Goal: Obtain resource: Download file/media

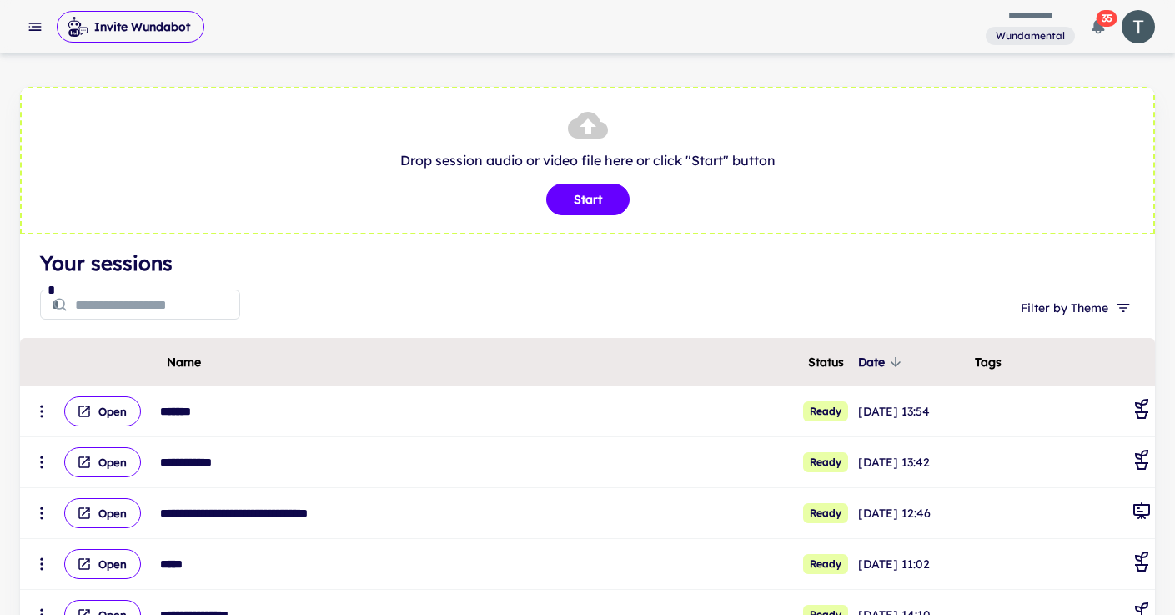
click at [145, 312] on input "text" at bounding box center [157, 304] width 165 height 33
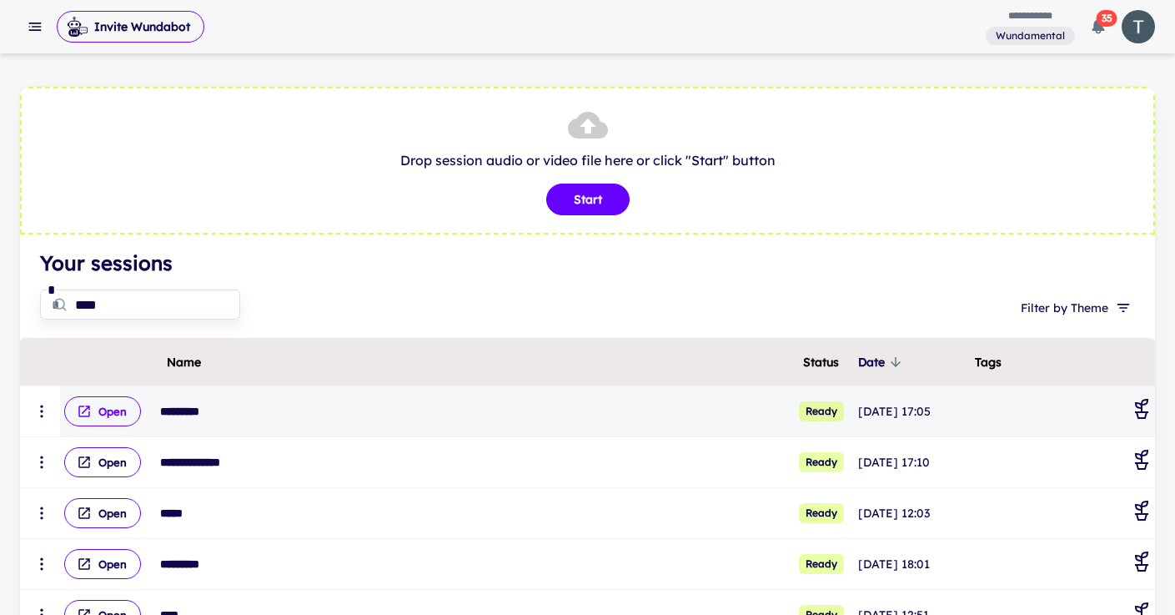
type input "****"
click at [77, 408] on icon "scrollable content" at bounding box center [84, 411] width 15 height 15
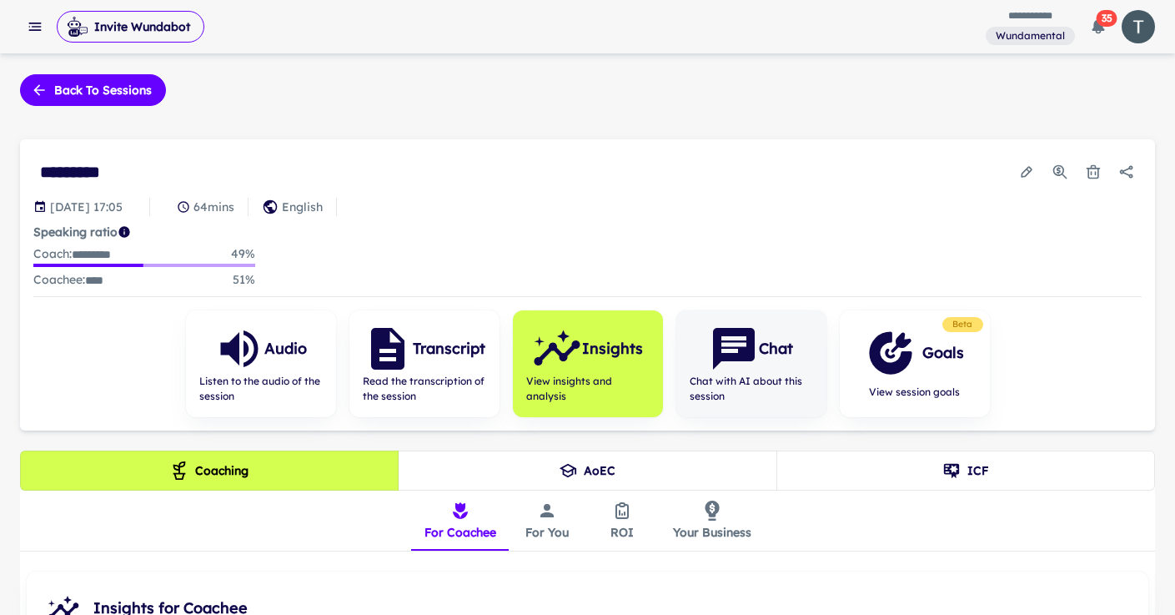
click at [743, 369] on icon "button" at bounding box center [734, 349] width 50 height 50
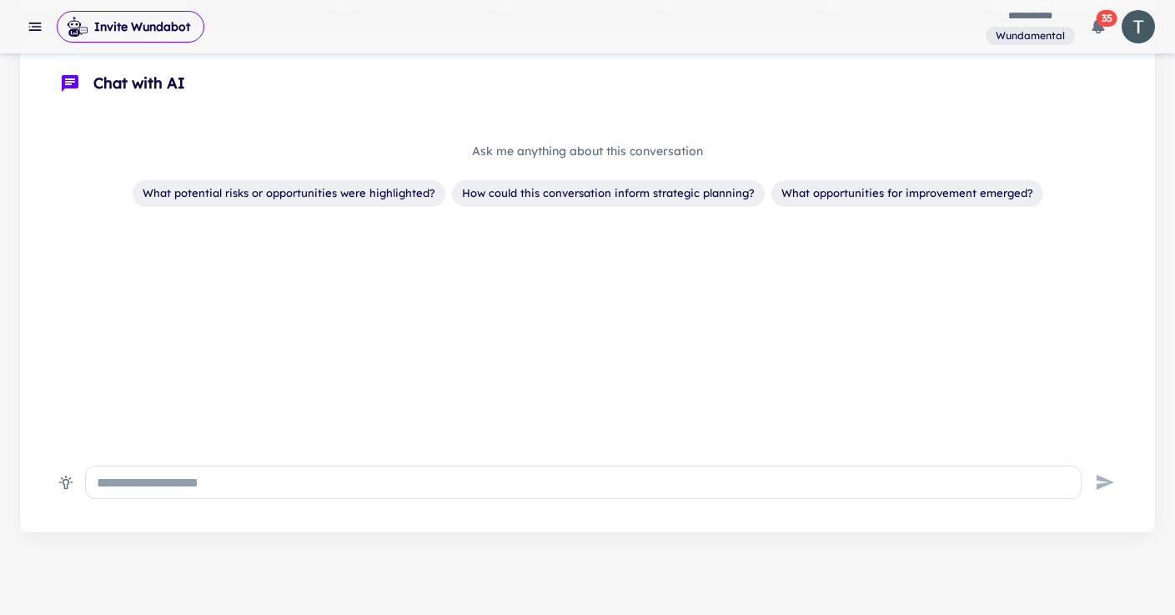
scroll to position [421, 0]
click at [285, 487] on textarea at bounding box center [583, 479] width 973 height 19
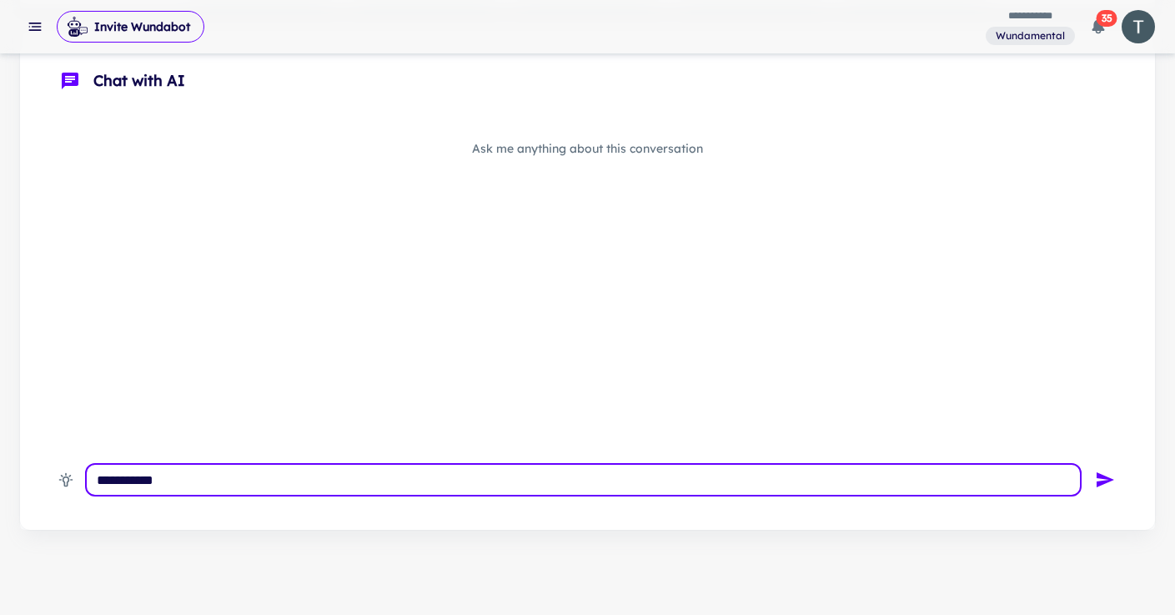
type textarea "**********"
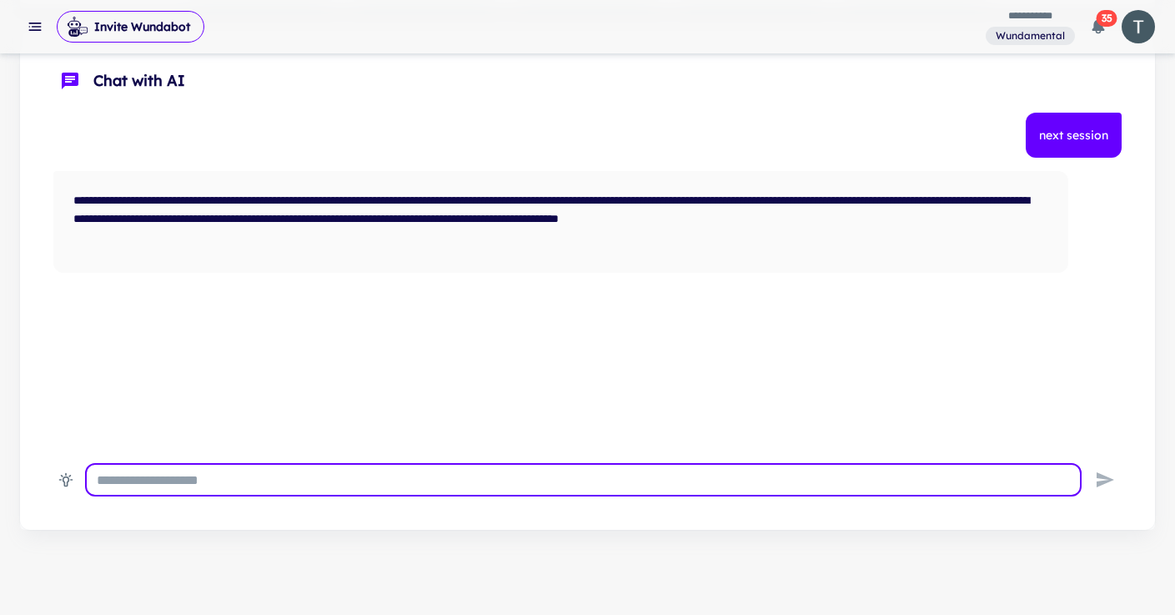
click at [394, 479] on textarea at bounding box center [583, 479] width 973 height 19
type textarea "**********"
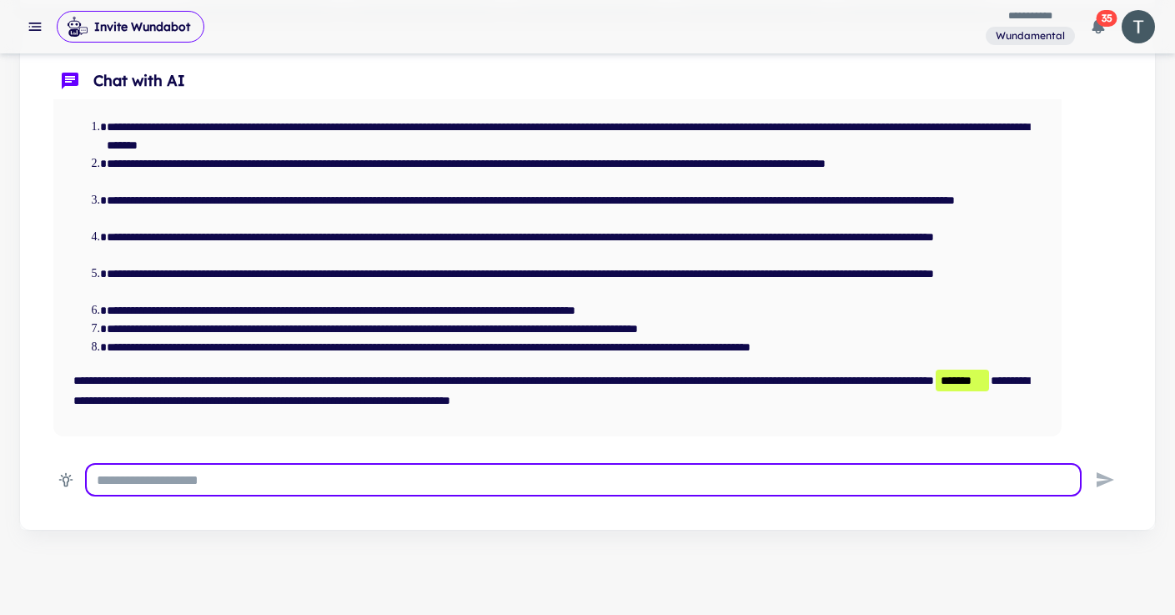
scroll to position [241, 0]
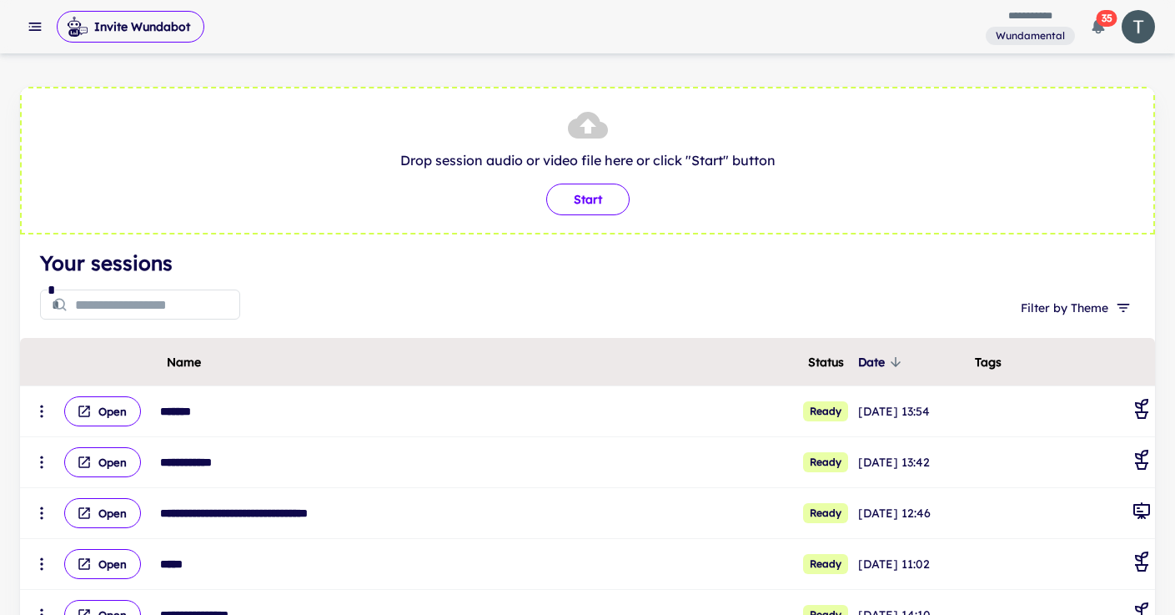
click at [589, 205] on button "Start" at bounding box center [587, 199] width 83 height 32
type input "**********"
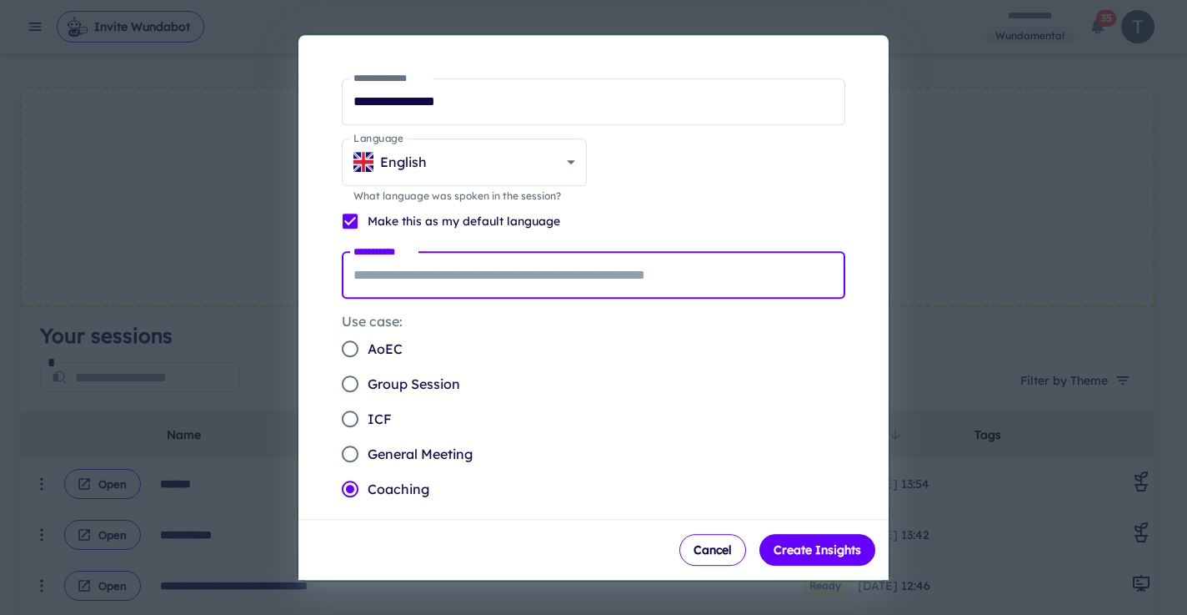
click at [516, 276] on input "**********" at bounding box center [594, 275] width 504 height 47
type input "****"
click at [830, 575] on div "Cancel Create Insights" at bounding box center [594, 549] width 590 height 61
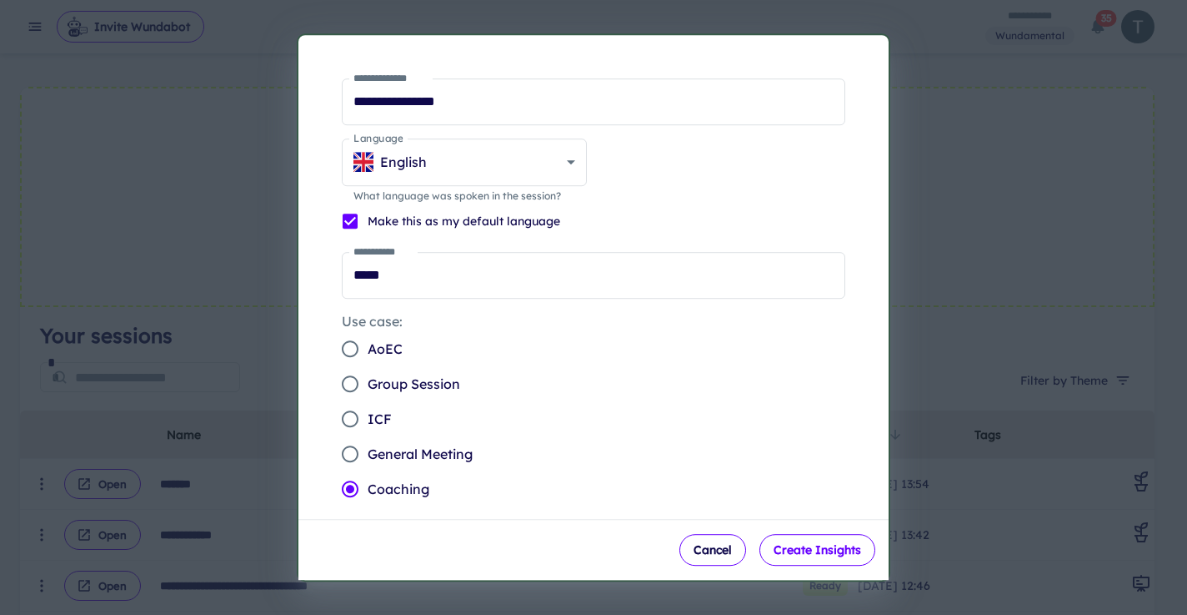
click at [830, 565] on button "Create Insights" at bounding box center [818, 550] width 116 height 32
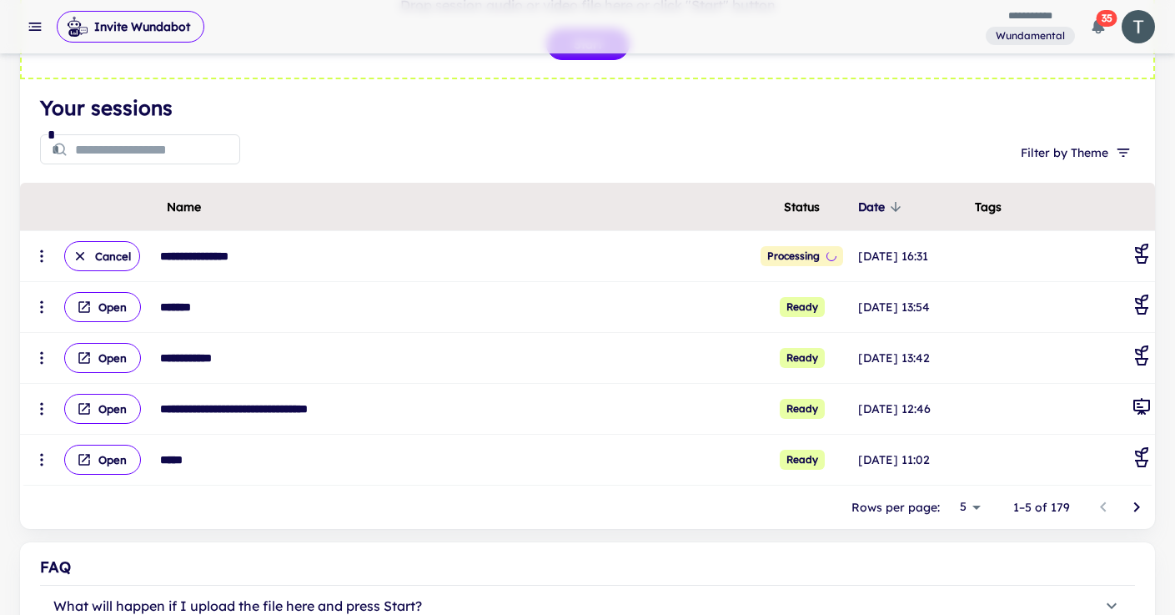
scroll to position [156, 0]
click at [1137, 508] on icon "Go to next page" at bounding box center [1137, 506] width 20 height 20
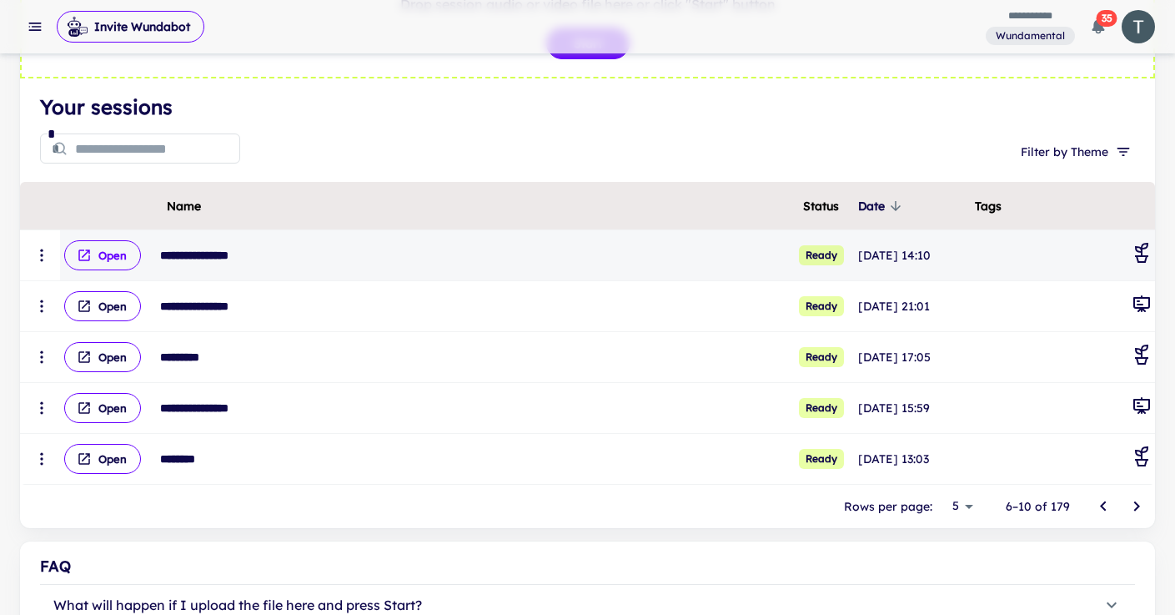
click at [118, 263] on button "Open" at bounding box center [102, 255] width 77 height 30
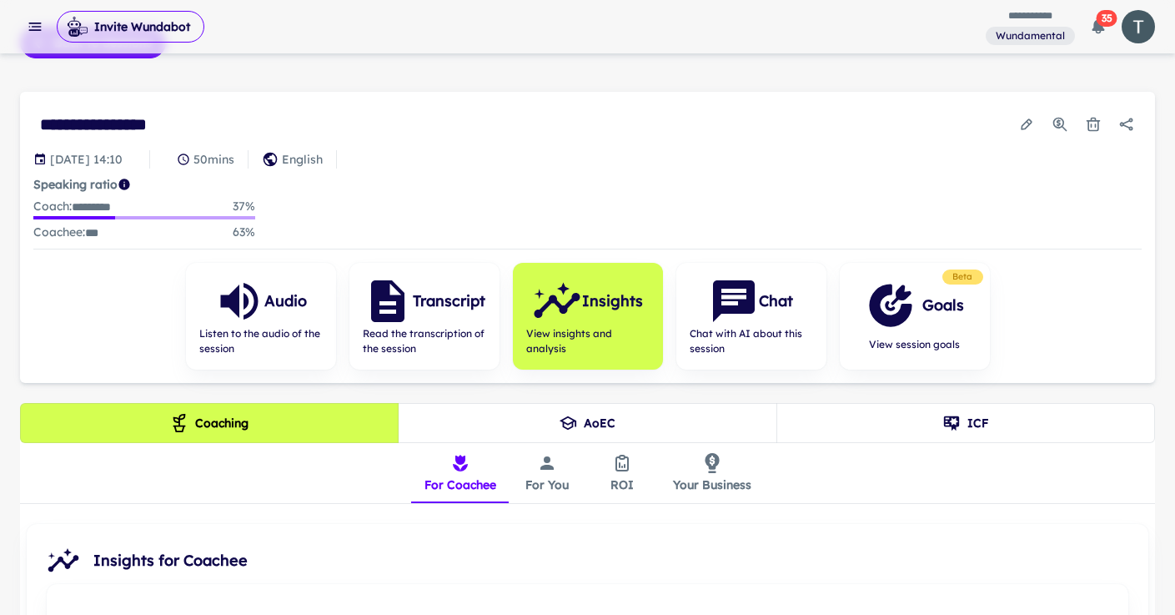
scroll to position [76, 0]
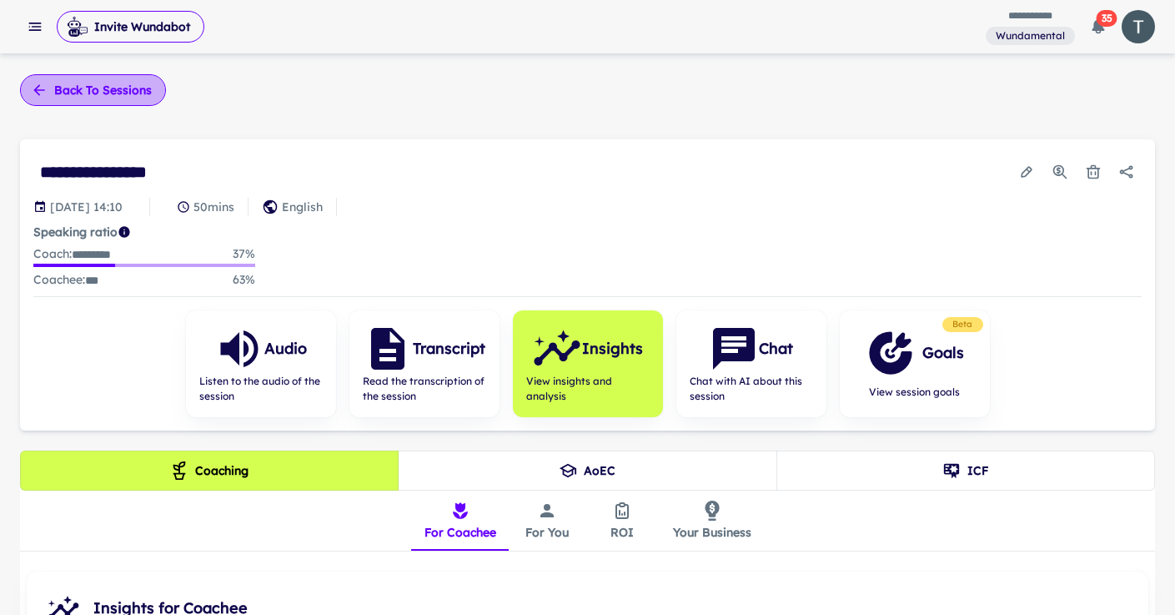
click at [104, 88] on button "Back to sessions" at bounding box center [93, 90] width 146 height 32
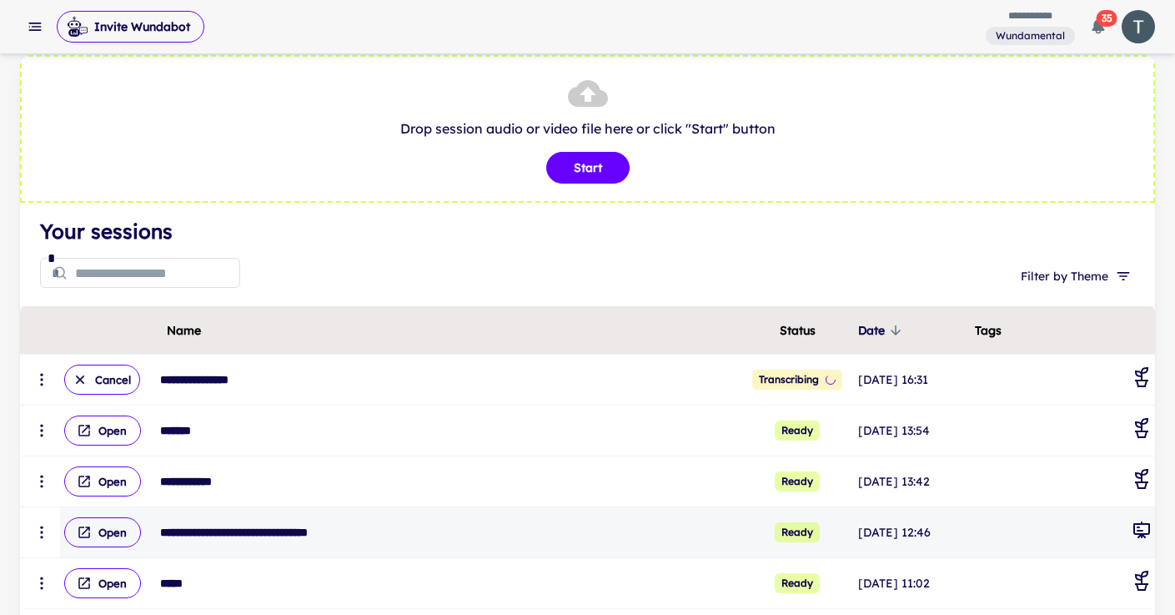
scroll to position [71, 0]
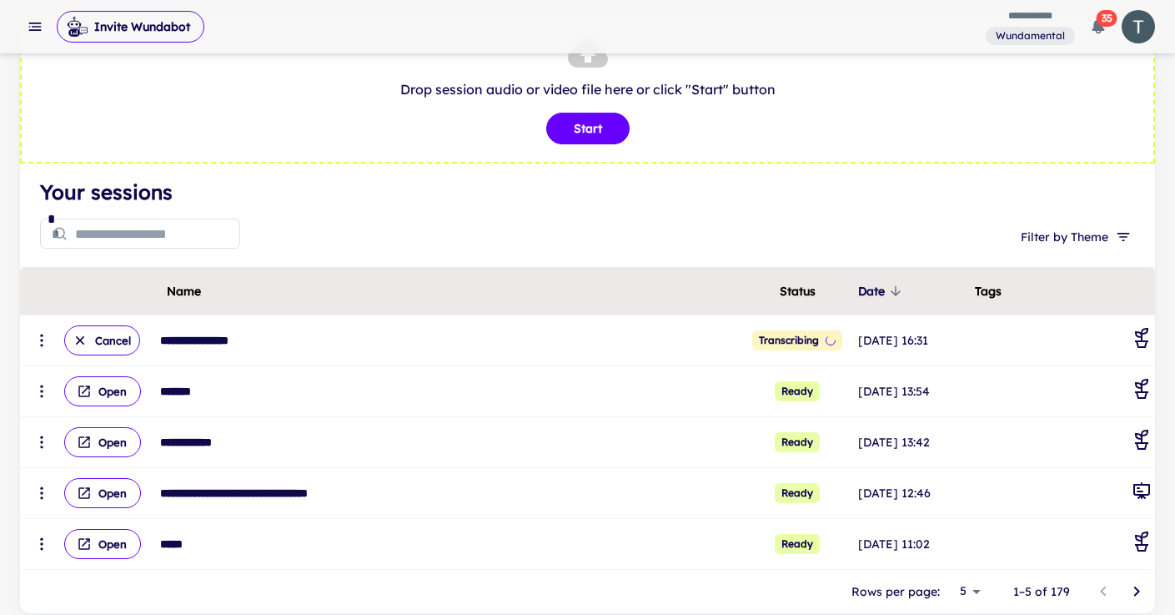
click at [1141, 590] on icon "Go to next page" at bounding box center [1137, 591] width 20 height 20
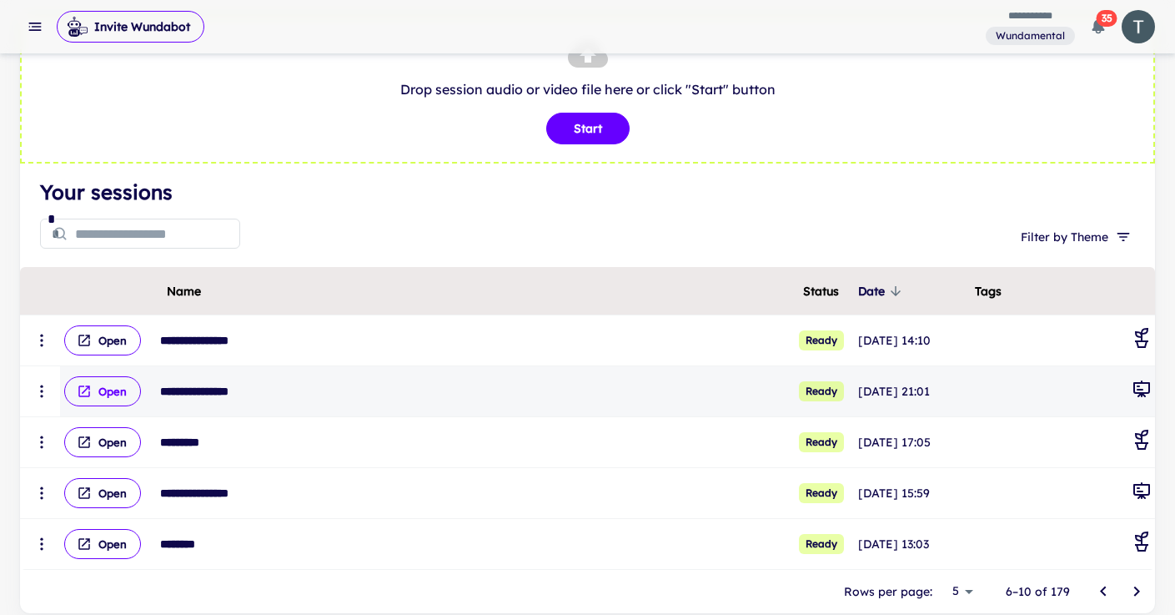
click at [133, 394] on button "Open" at bounding box center [102, 391] width 77 height 30
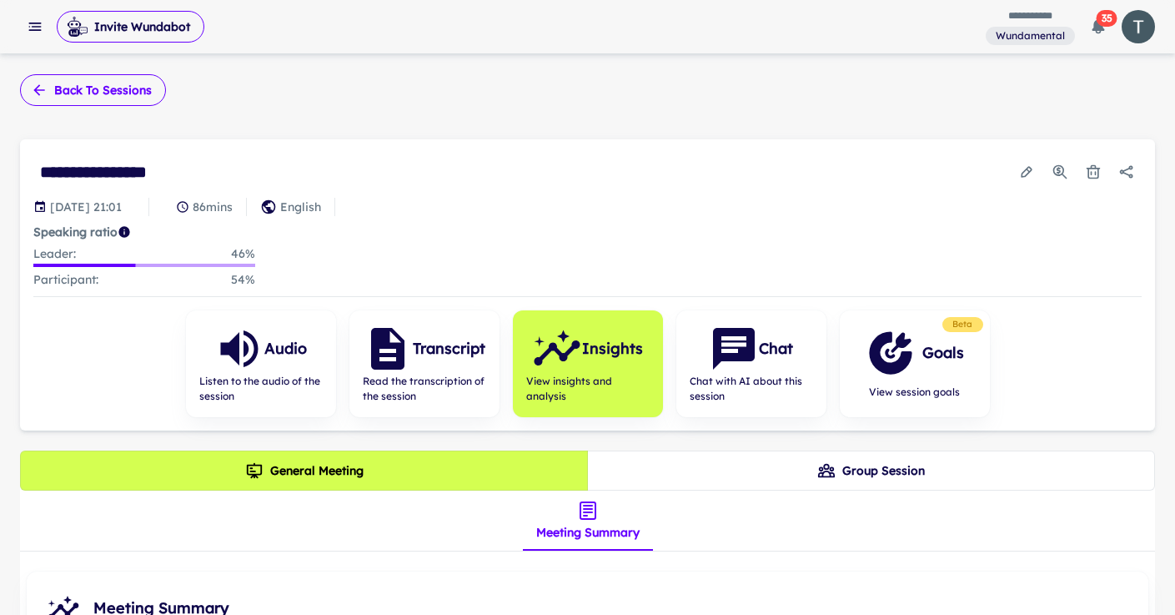
click at [151, 93] on button "Back to sessions" at bounding box center [93, 90] width 146 height 32
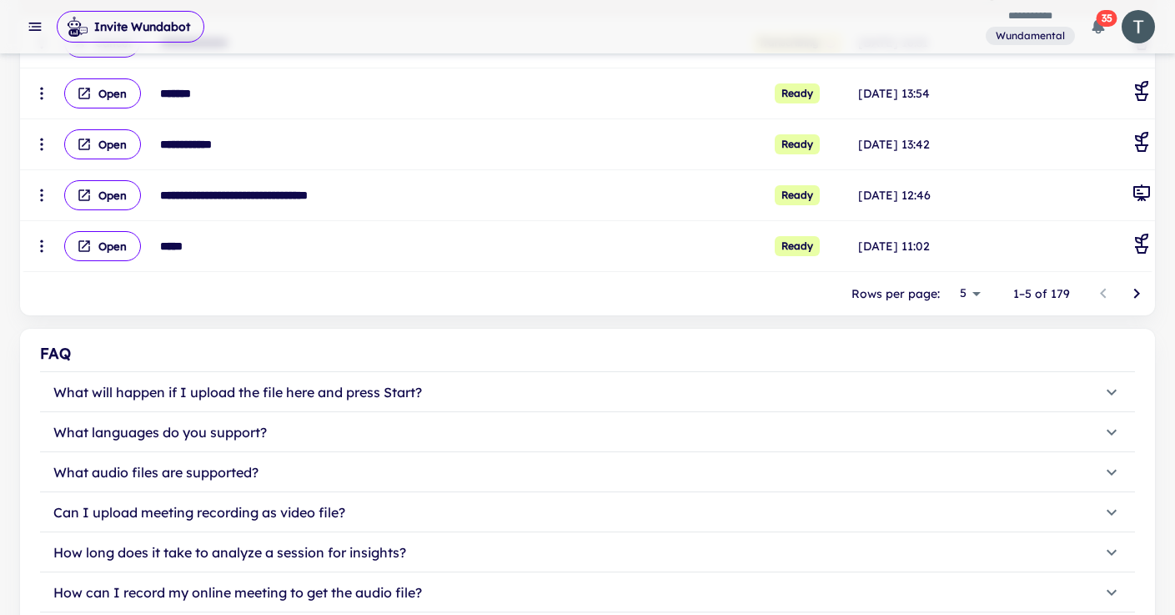
scroll to position [407, 0]
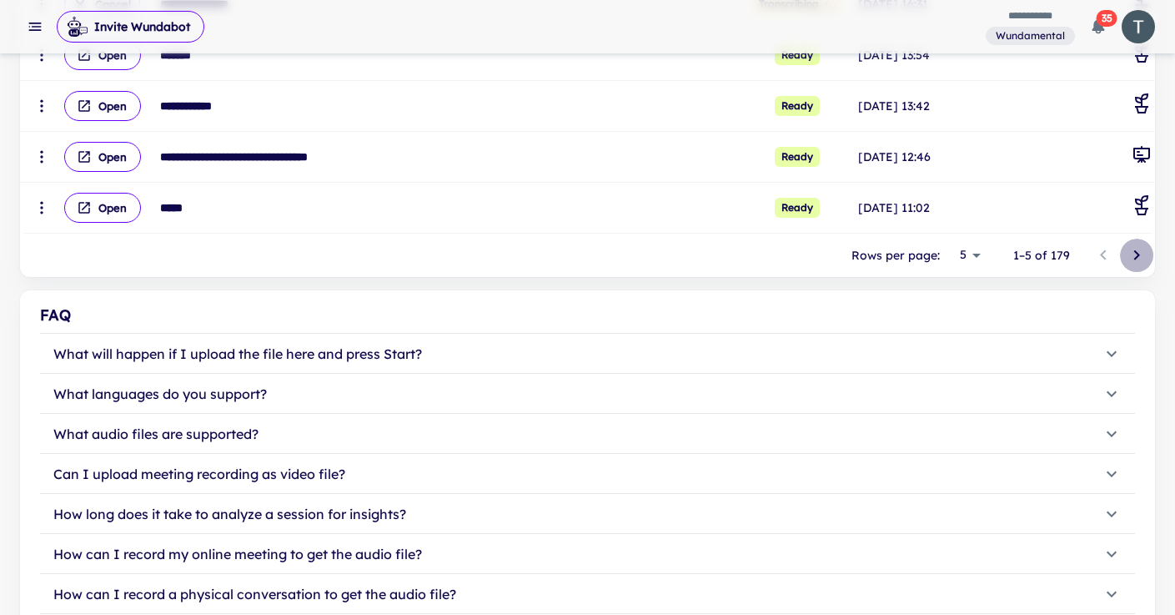
click at [1139, 256] on icon "Go to next page" at bounding box center [1137, 255] width 20 height 20
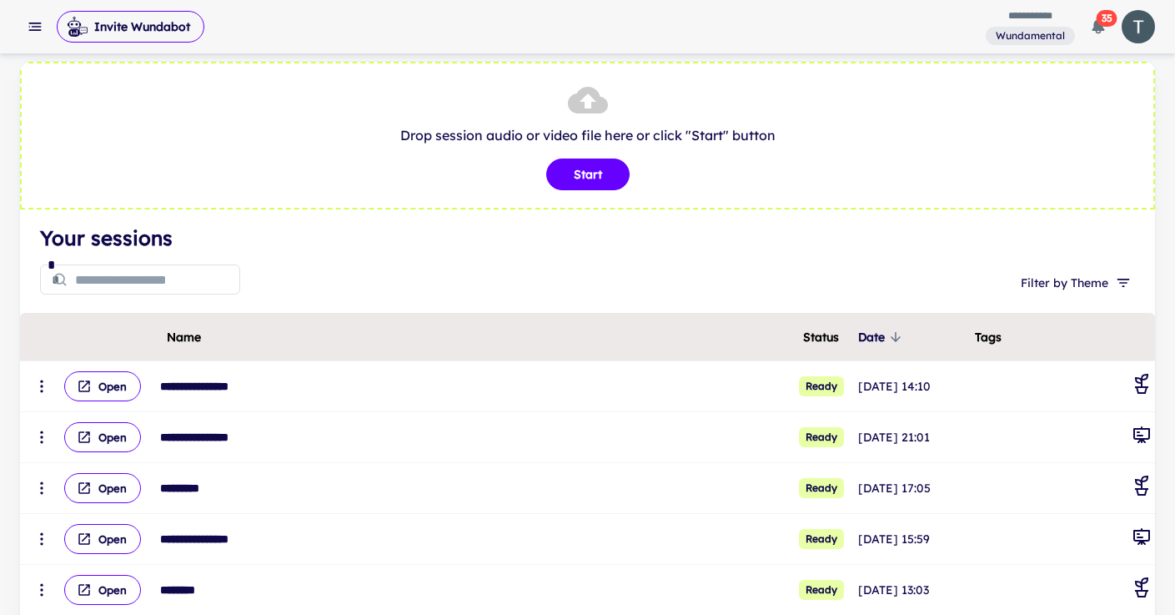
scroll to position [61, 0]
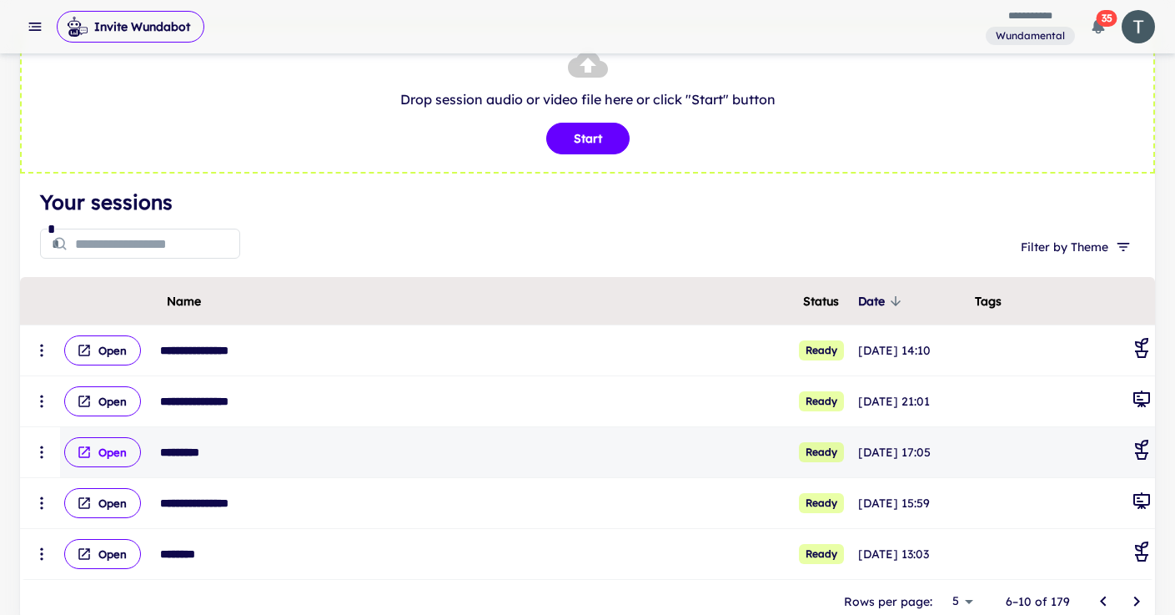
click at [115, 459] on button "Open" at bounding box center [102, 452] width 77 height 30
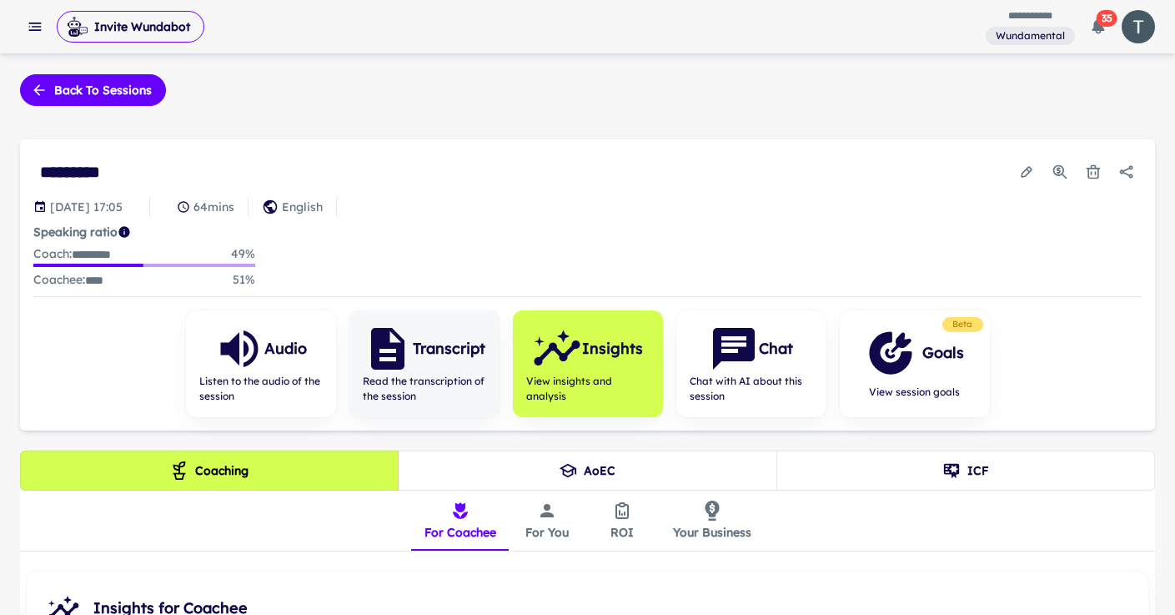
scroll to position [350, 0]
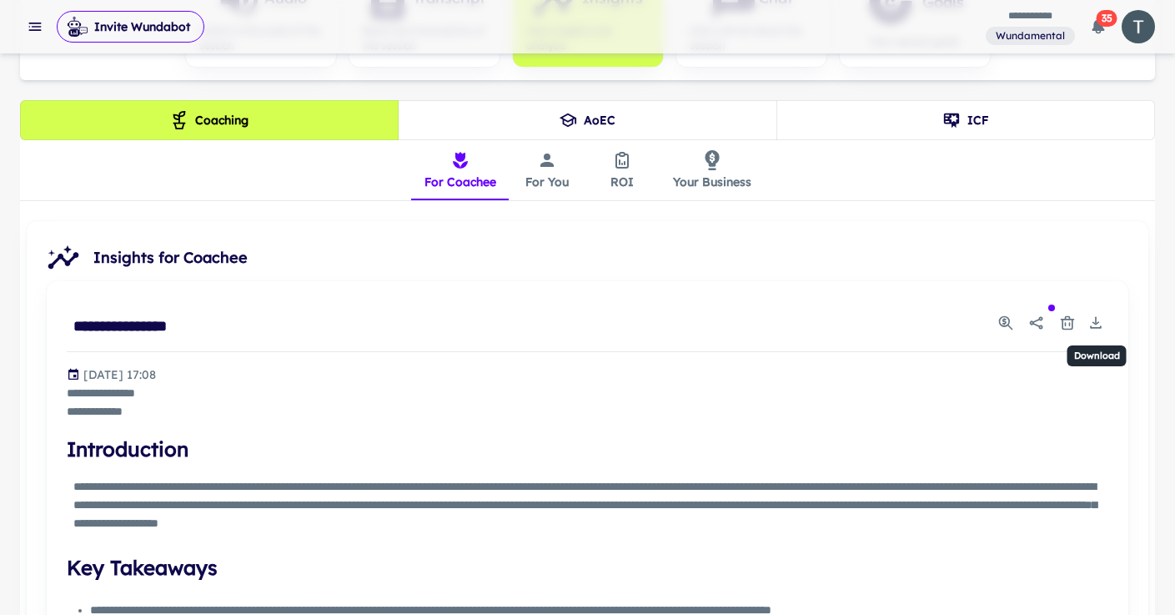
click at [1094, 319] on icon "Download" at bounding box center [1095, 322] width 17 height 17
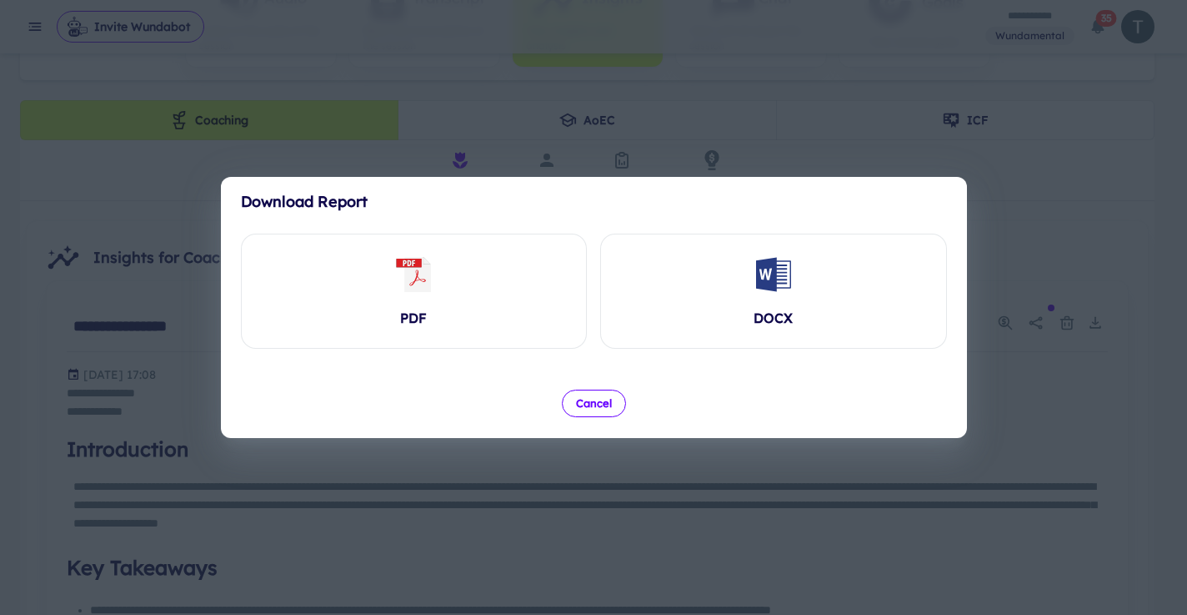
click at [612, 409] on button "Cancel" at bounding box center [594, 402] width 64 height 27
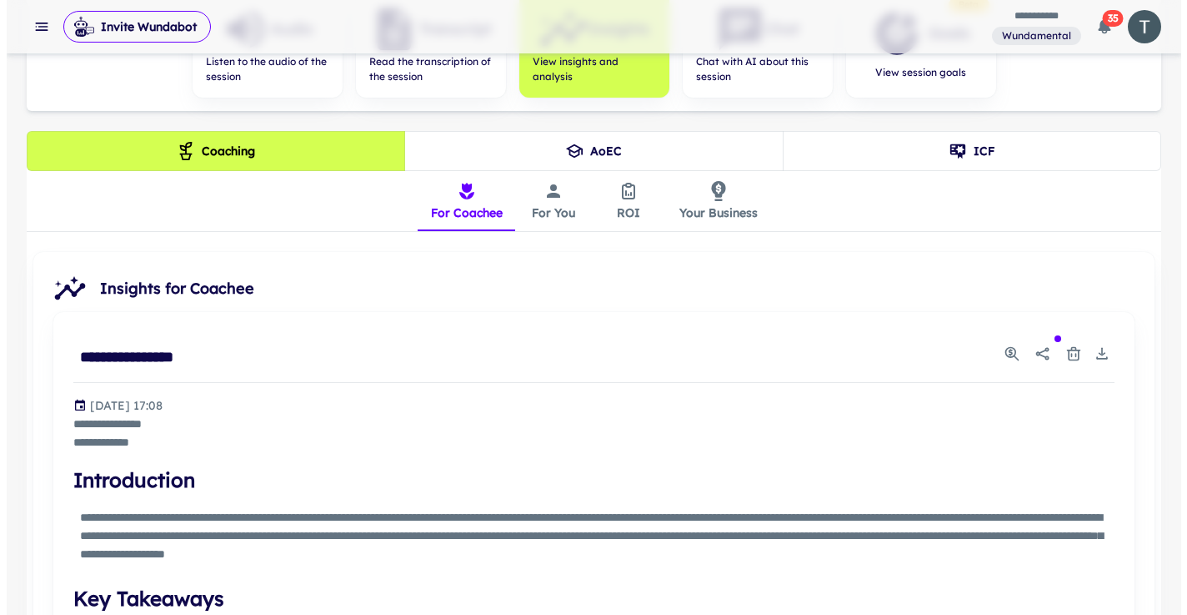
scroll to position [284, 0]
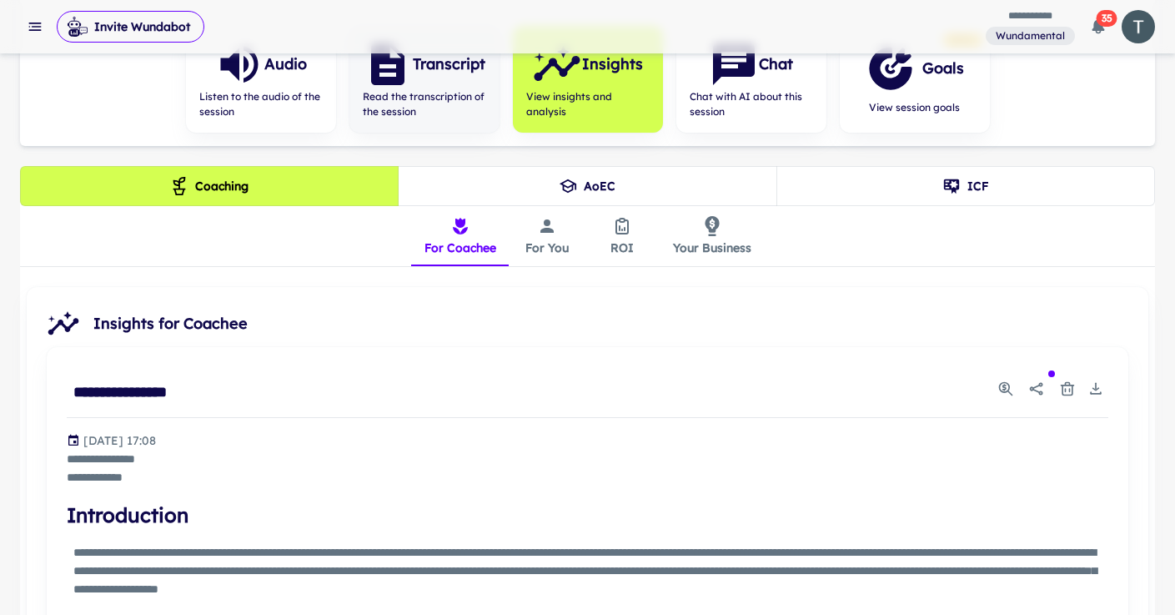
click at [476, 102] on span "Read the transcription of the session" at bounding box center [424, 104] width 123 height 30
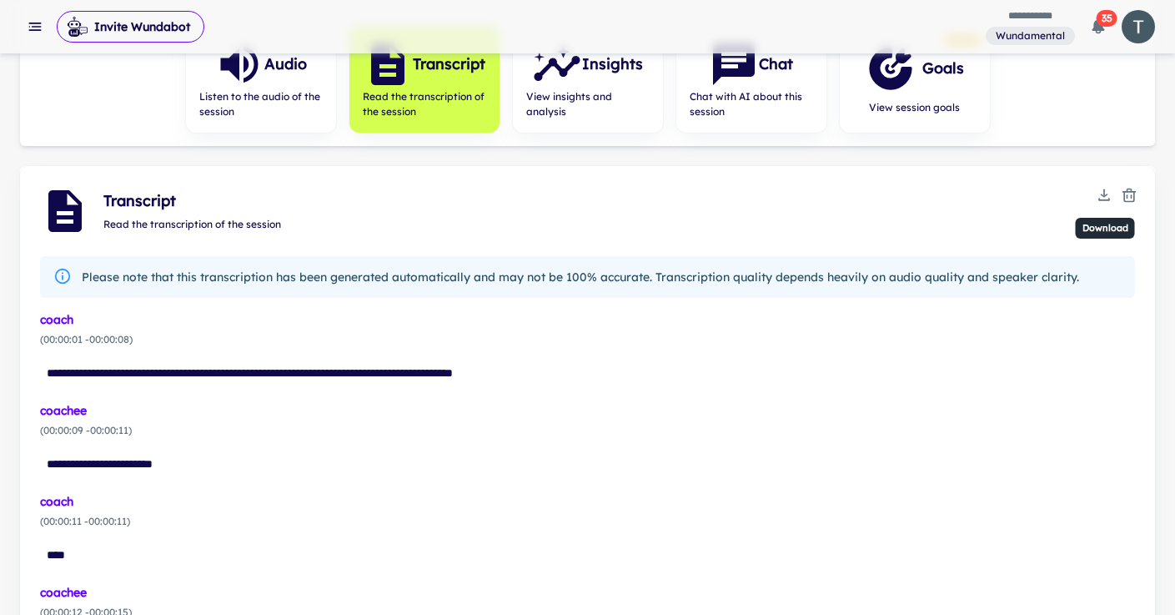
click at [1105, 194] on icon "Download" at bounding box center [1104, 195] width 17 height 17
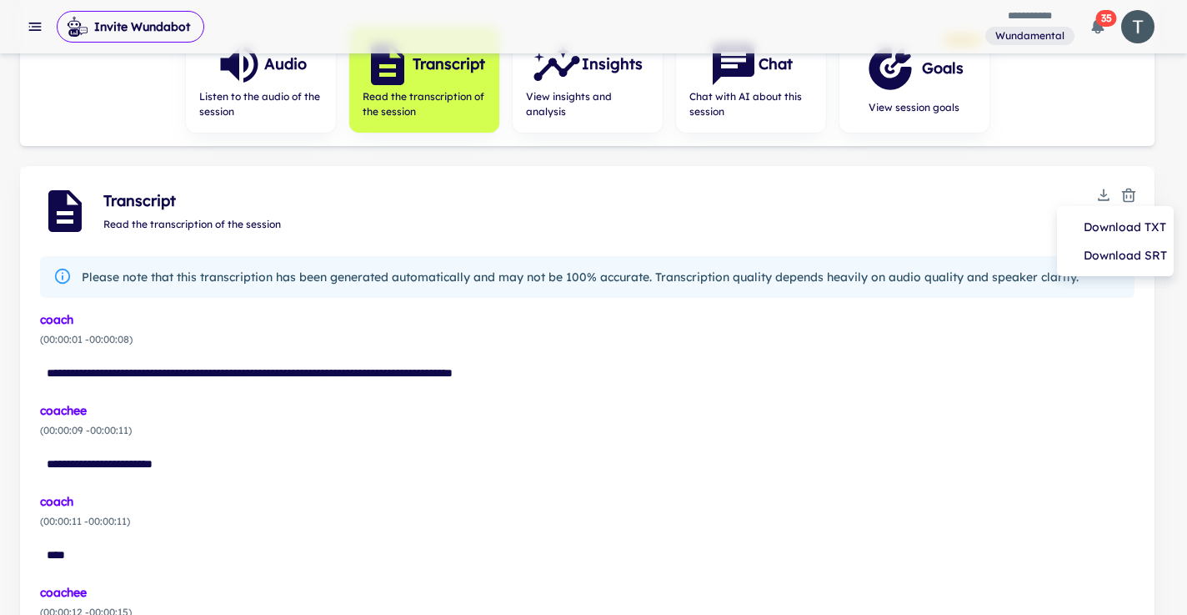
click at [1112, 227] on li "Download TXT" at bounding box center [1115, 227] width 103 height 28
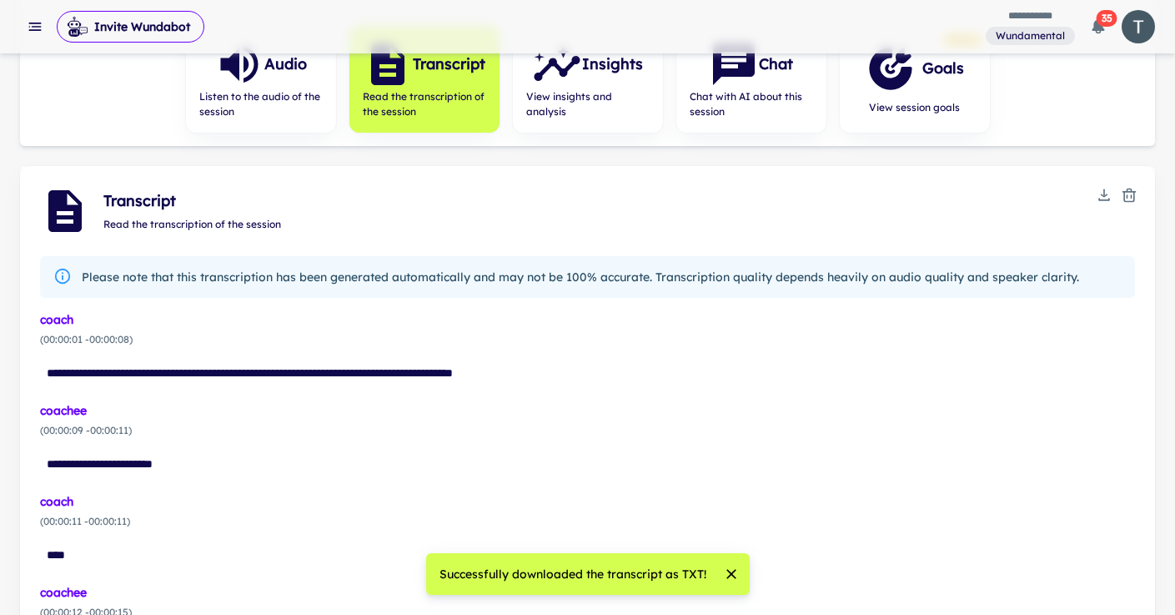
click at [43, 24] on button "button" at bounding box center [35, 27] width 30 height 30
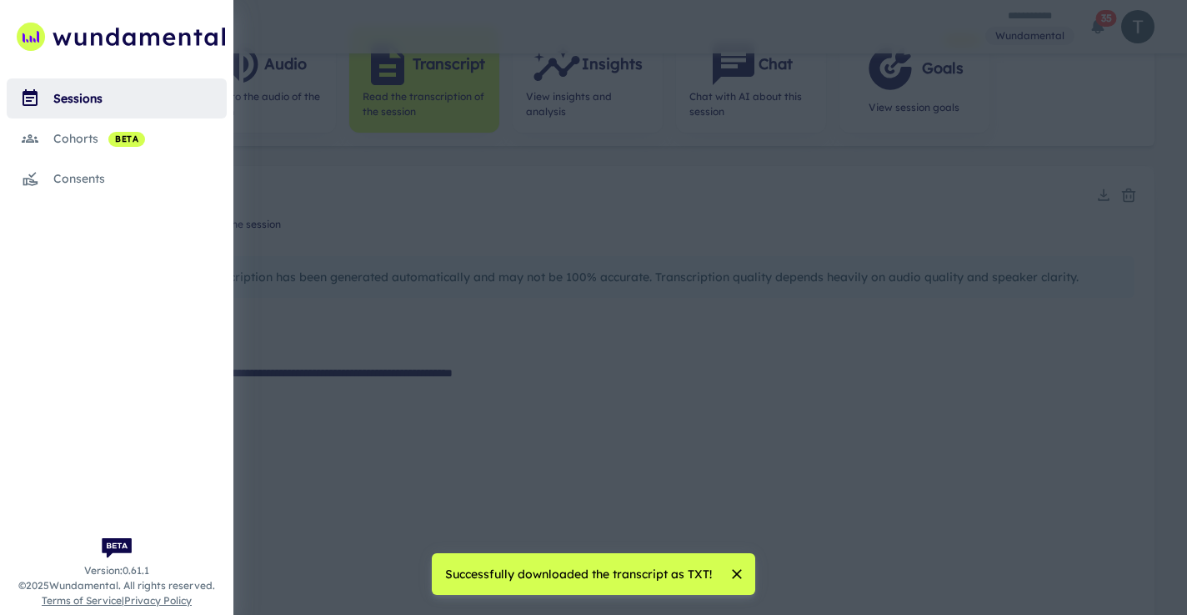
click at [134, 110] on link "sessions" at bounding box center [117, 98] width 220 height 40
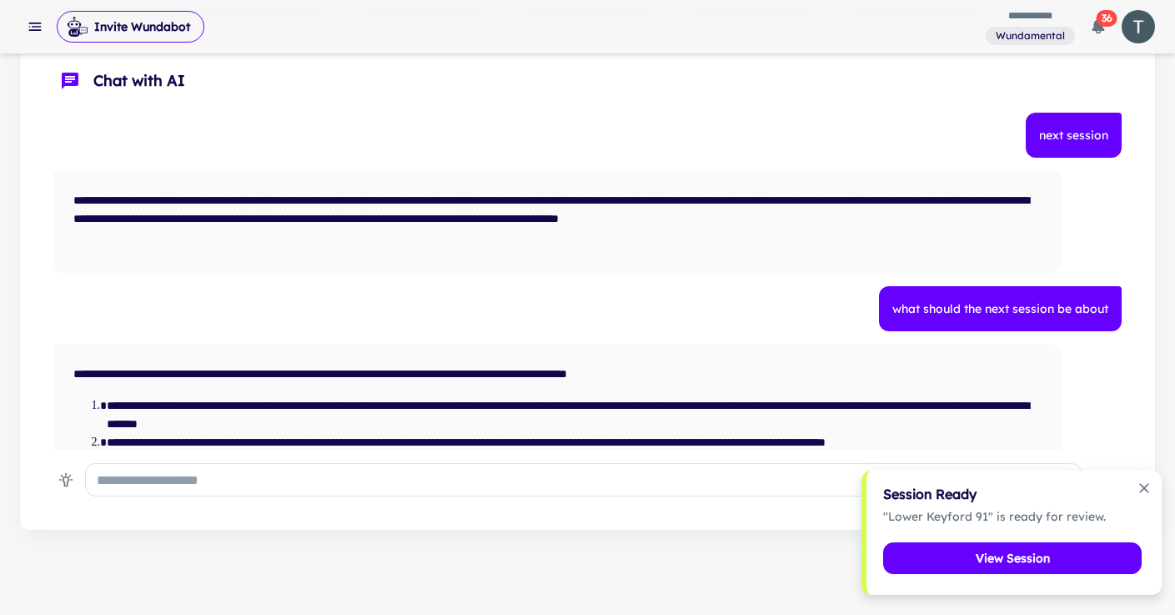
scroll to position [241, 0]
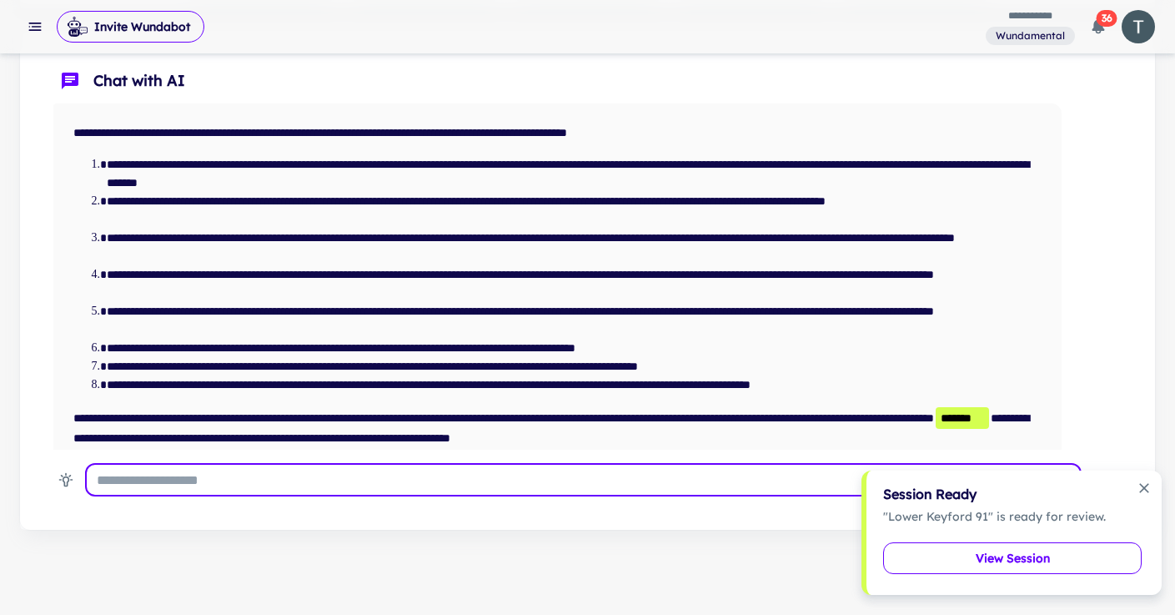
click at [1046, 561] on button "View Session" at bounding box center [1012, 558] width 258 height 32
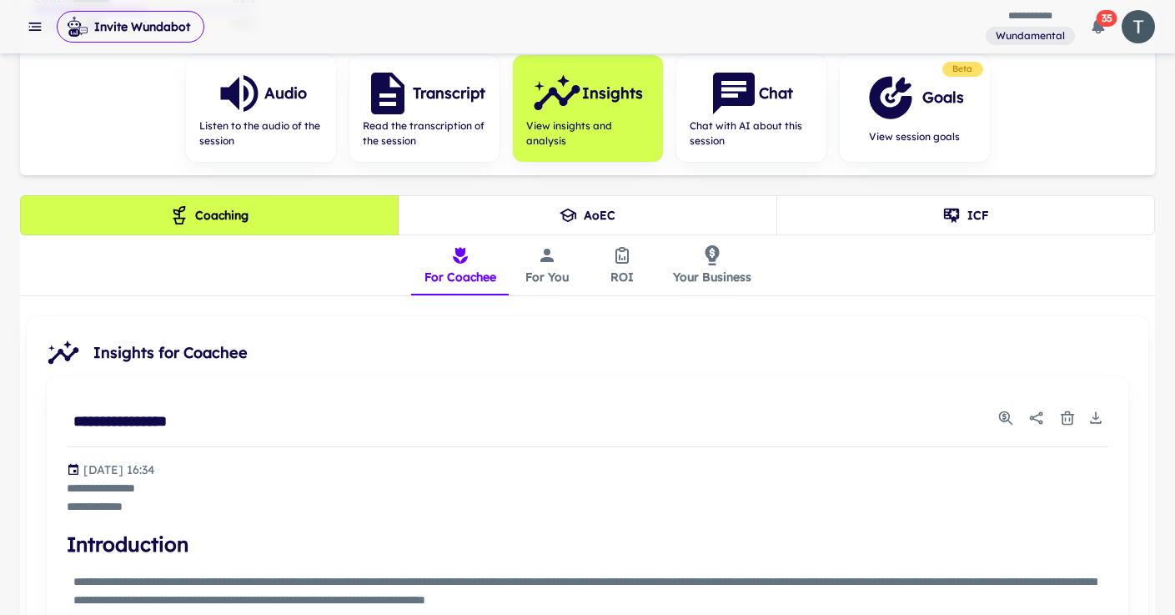
scroll to position [254, 0]
click at [425, 93] on h6 "Transcript" at bounding box center [449, 94] width 73 height 23
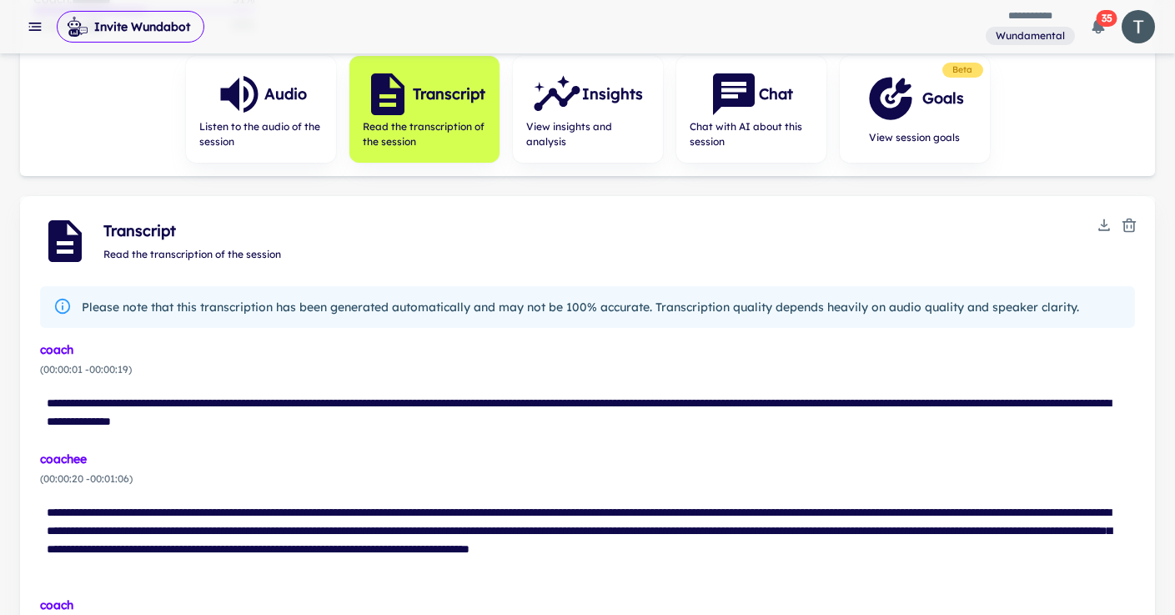
click at [1109, 220] on icon "Download" at bounding box center [1104, 225] width 17 height 17
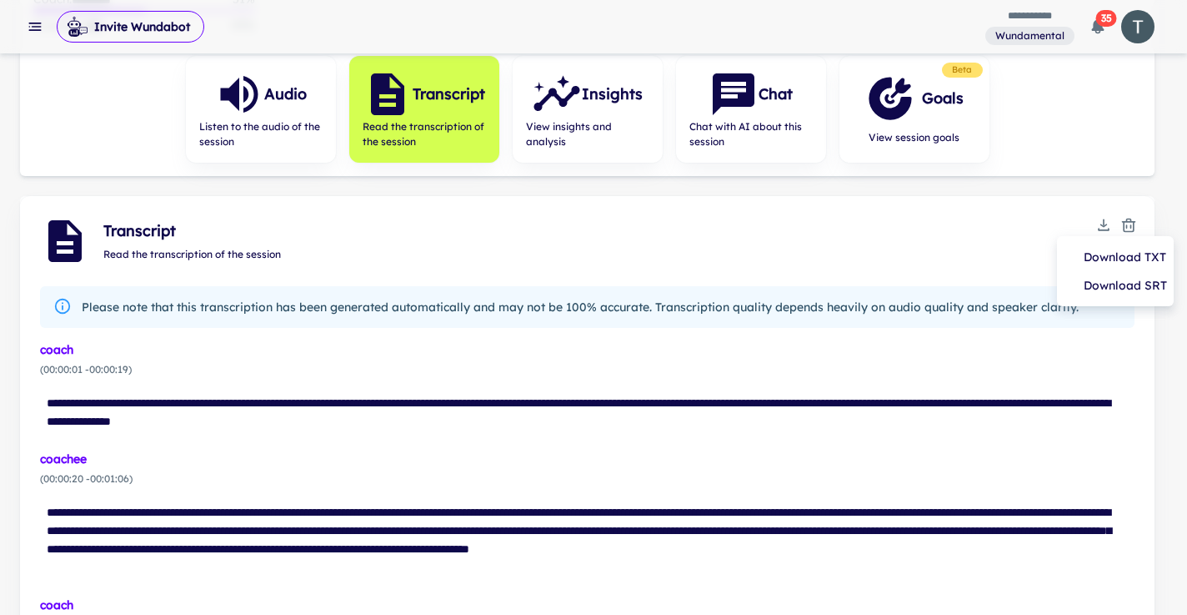
click at [609, 114] on div at bounding box center [593, 307] width 1187 height 615
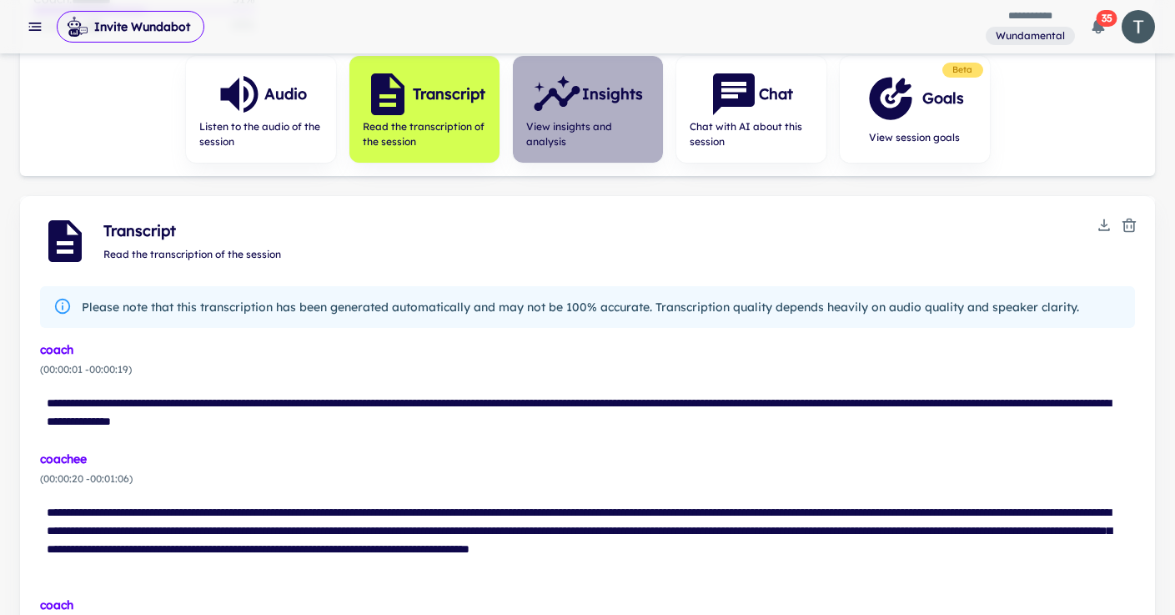
click at [597, 123] on span "View insights and analysis" at bounding box center [587, 134] width 123 height 30
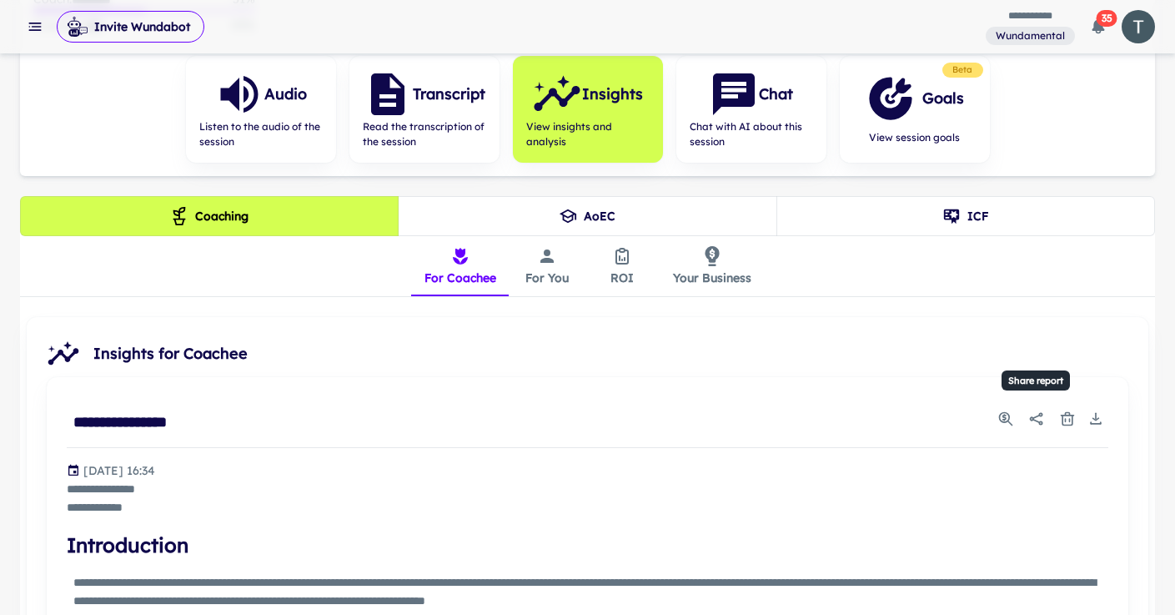
click at [1030, 414] on icon "Share report" at bounding box center [1036, 418] width 17 height 17
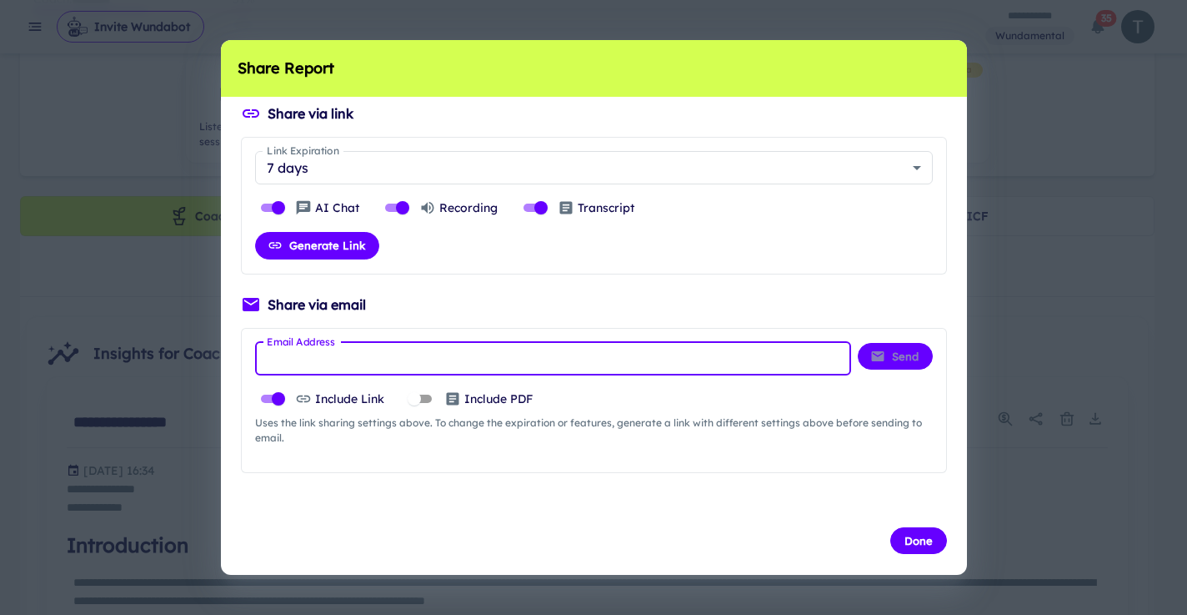
paste input "**********"
type input "**********"
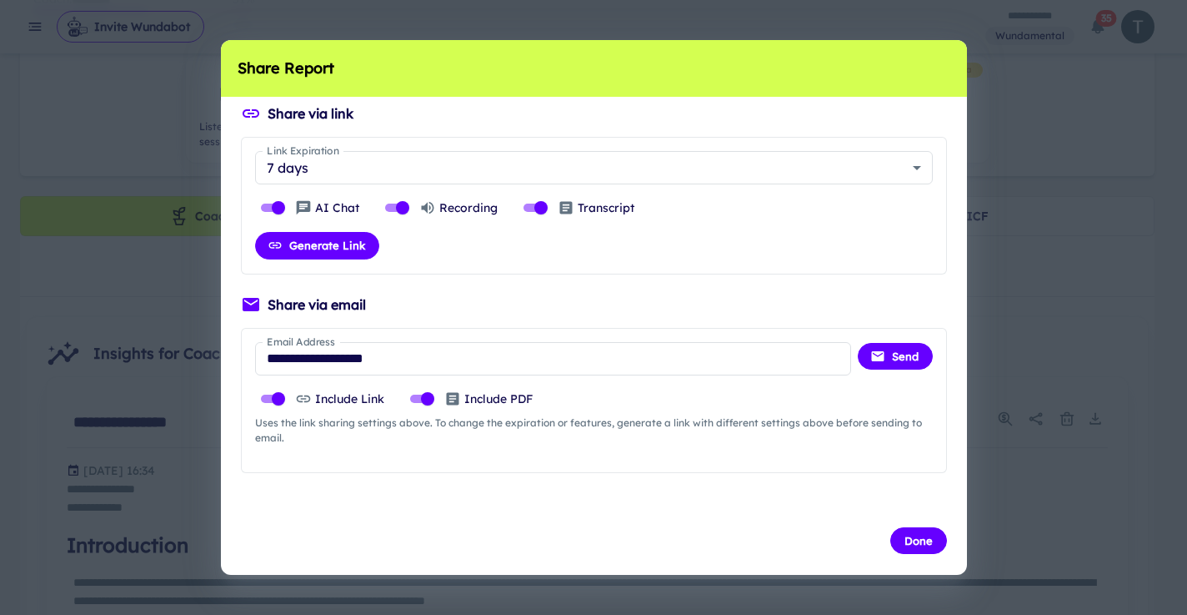
click at [891, 369] on span "Send" at bounding box center [895, 365] width 75 height 47
click at [891, 362] on button "Send" at bounding box center [895, 356] width 75 height 27
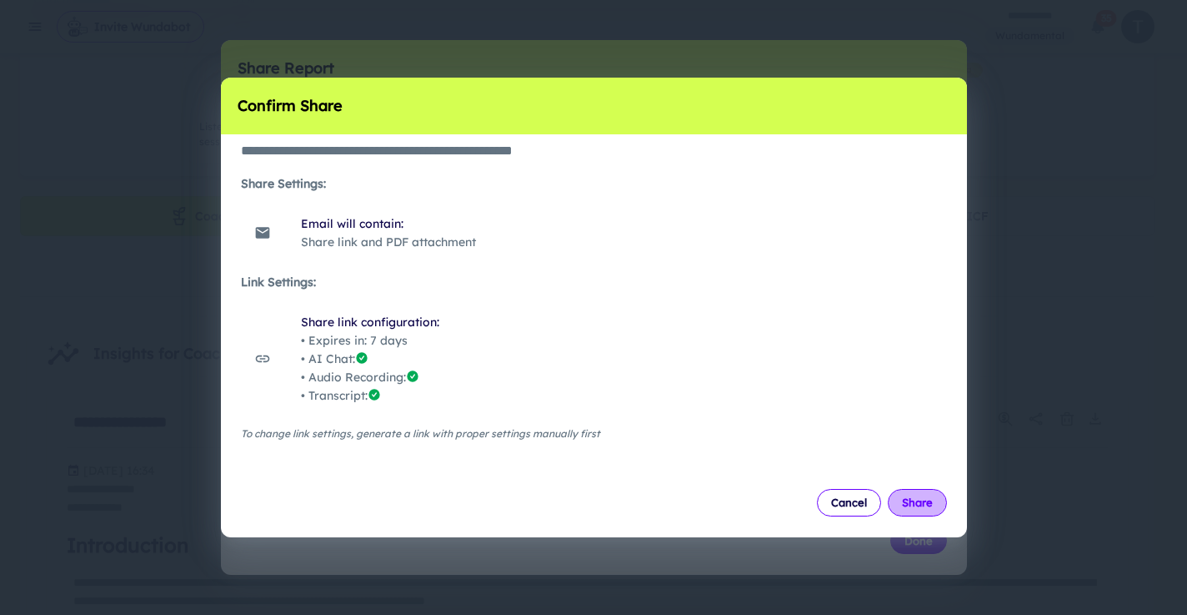
click at [925, 493] on button "Share" at bounding box center [917, 502] width 59 height 27
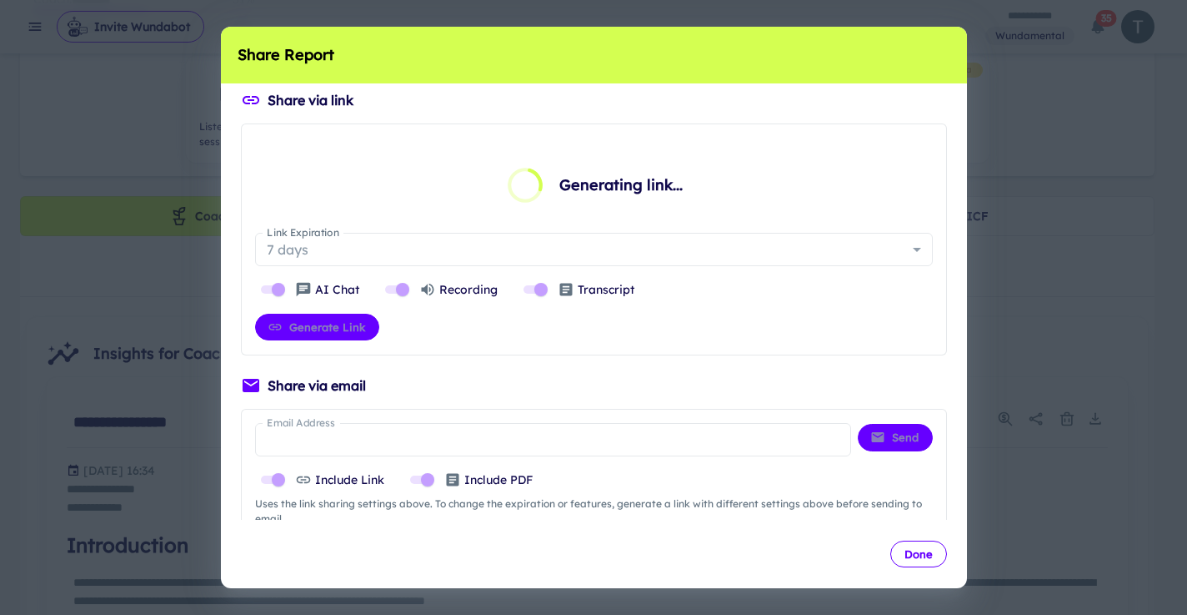
click at [910, 546] on button "Done" at bounding box center [919, 553] width 57 height 27
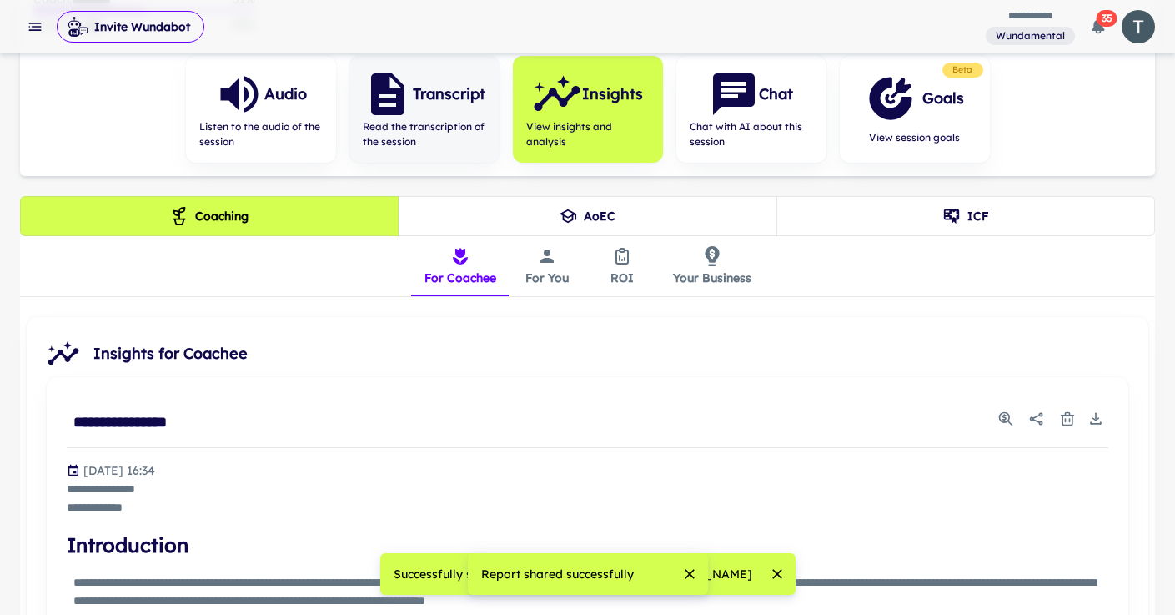
click at [414, 138] on span "Read the transcription of the session" at bounding box center [424, 134] width 123 height 30
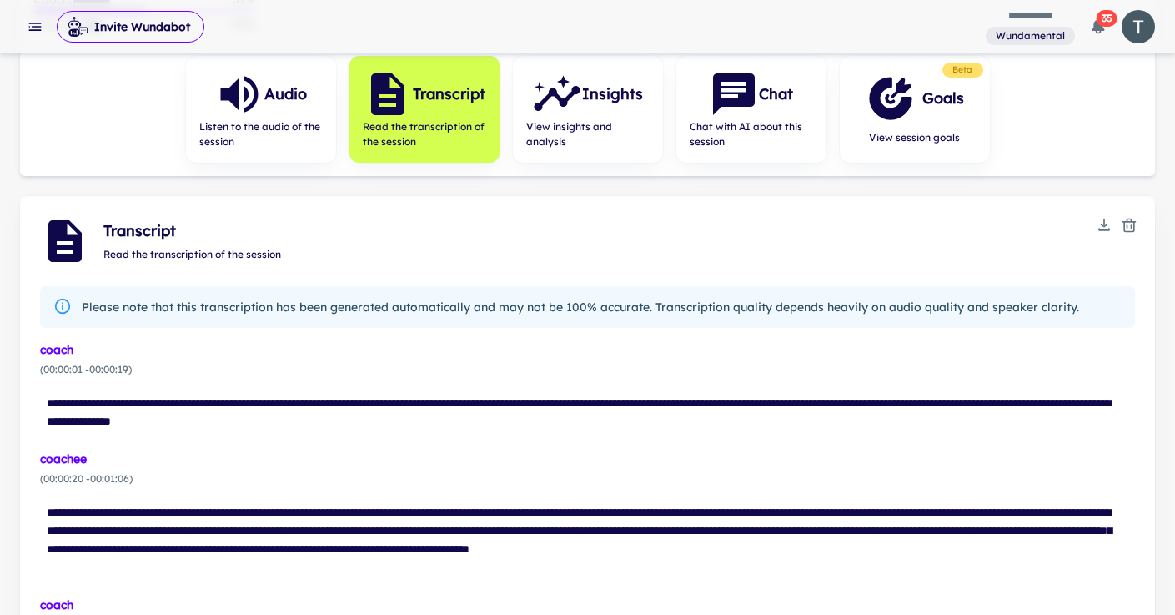
click at [1104, 233] on button "Download" at bounding box center [1103, 225] width 25 height 25
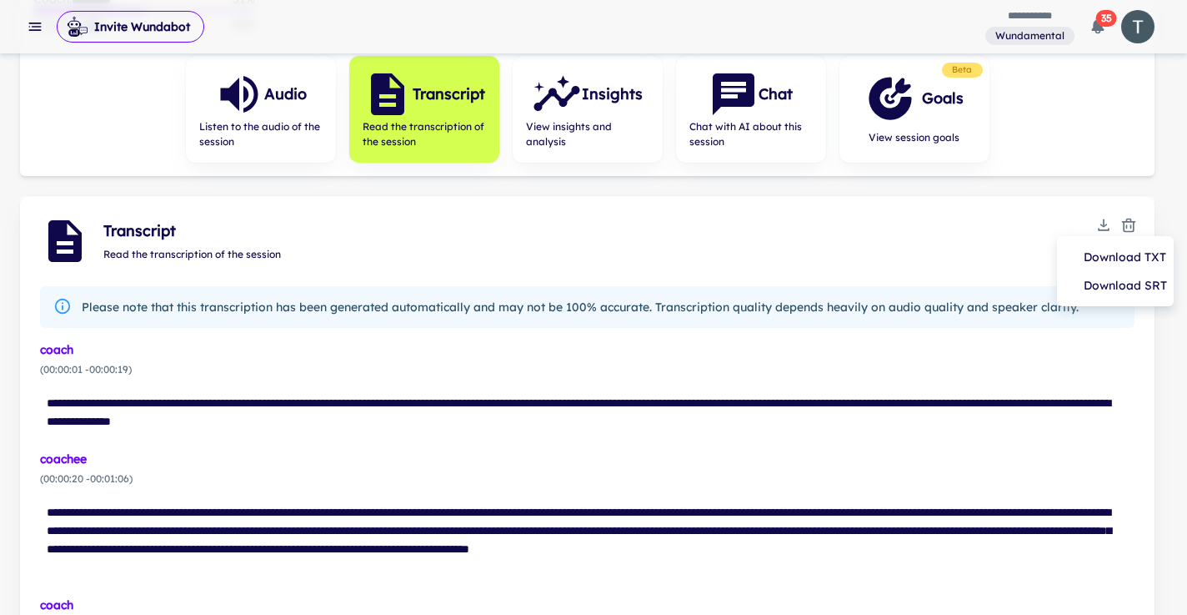
click at [1098, 263] on li "Download TXT" at bounding box center [1115, 257] width 103 height 28
